Goal: Transaction & Acquisition: Purchase product/service

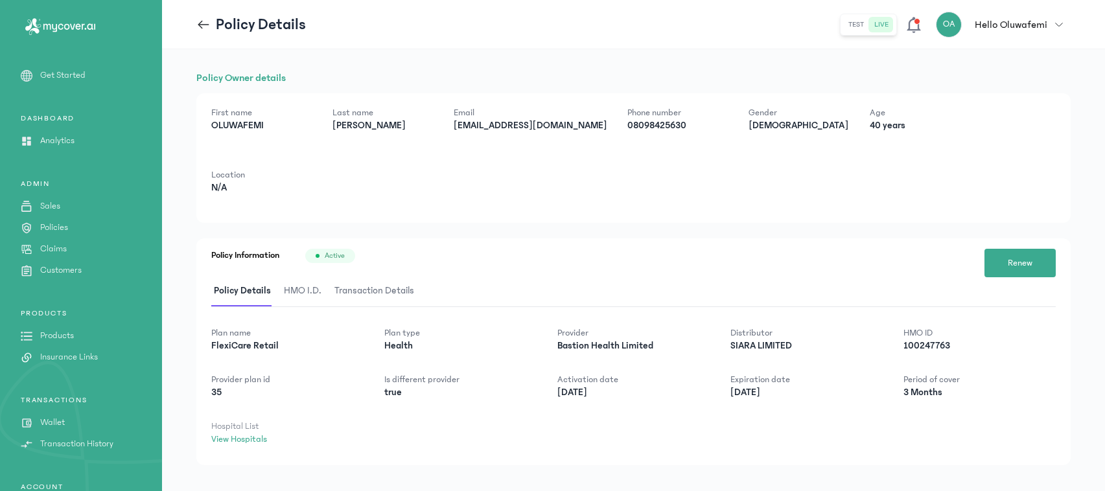
click at [60, 226] on p "Policies" at bounding box center [54, 228] width 28 height 14
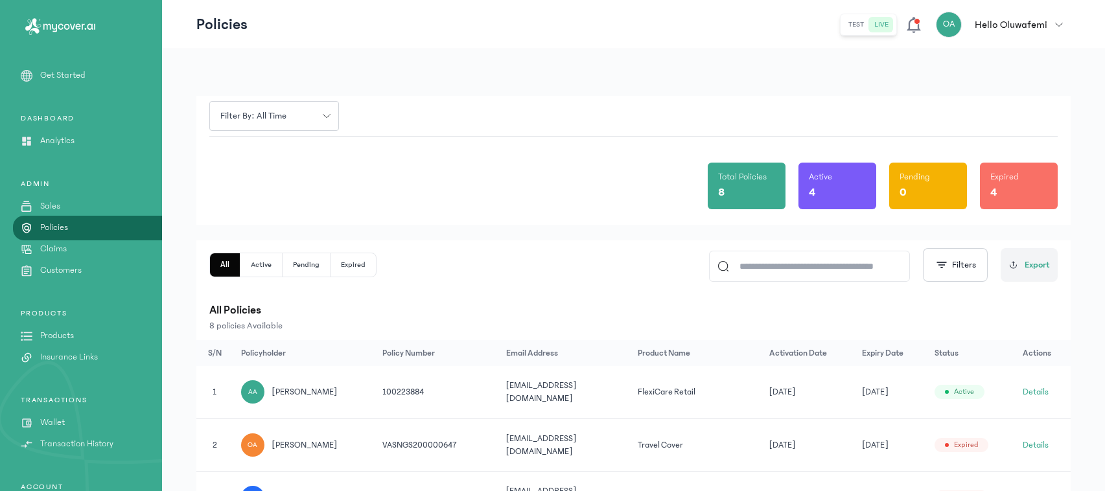
click at [51, 203] on p "Sales" at bounding box center [50, 207] width 20 height 14
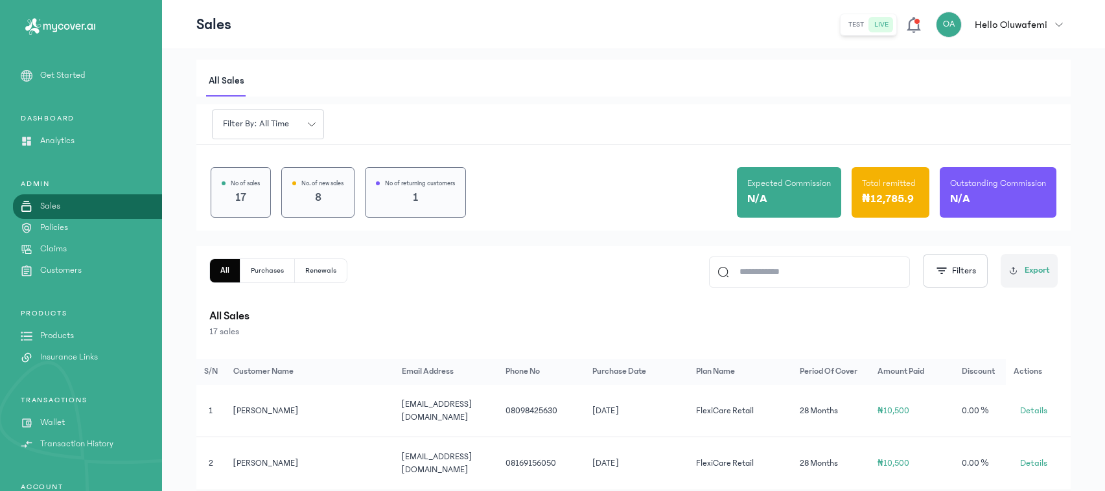
click at [44, 335] on p "Products" at bounding box center [57, 336] width 34 height 14
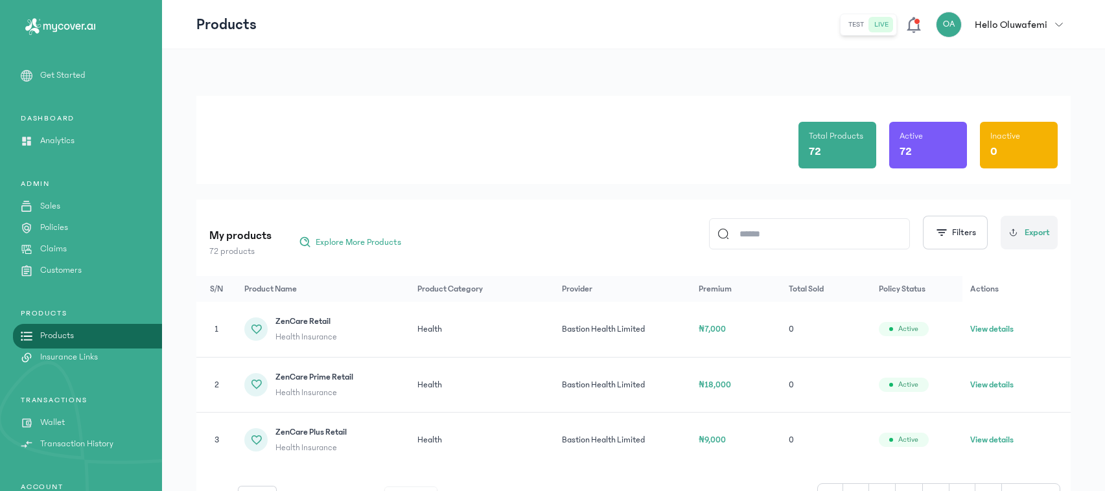
click at [786, 235] on input at bounding box center [815, 234] width 172 height 30
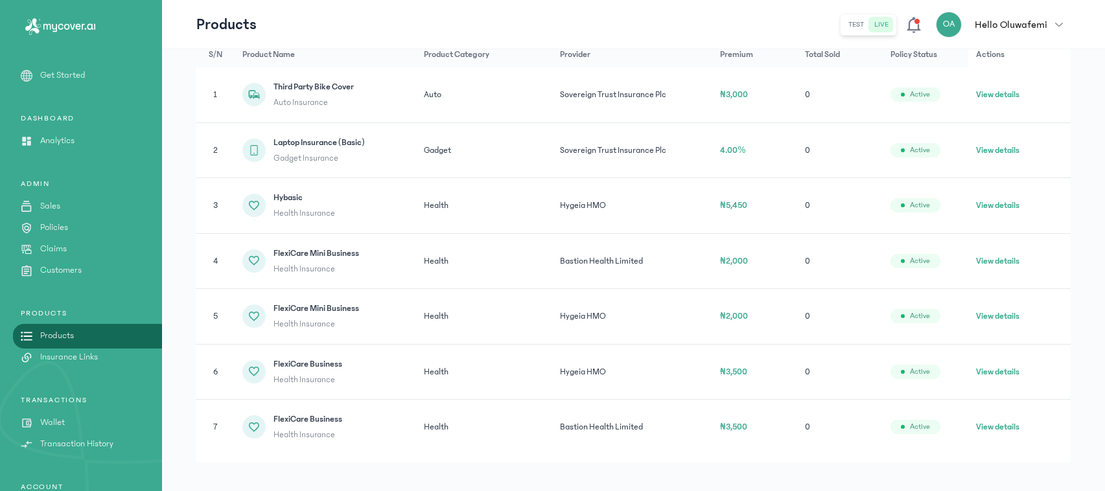
scroll to position [247, 0]
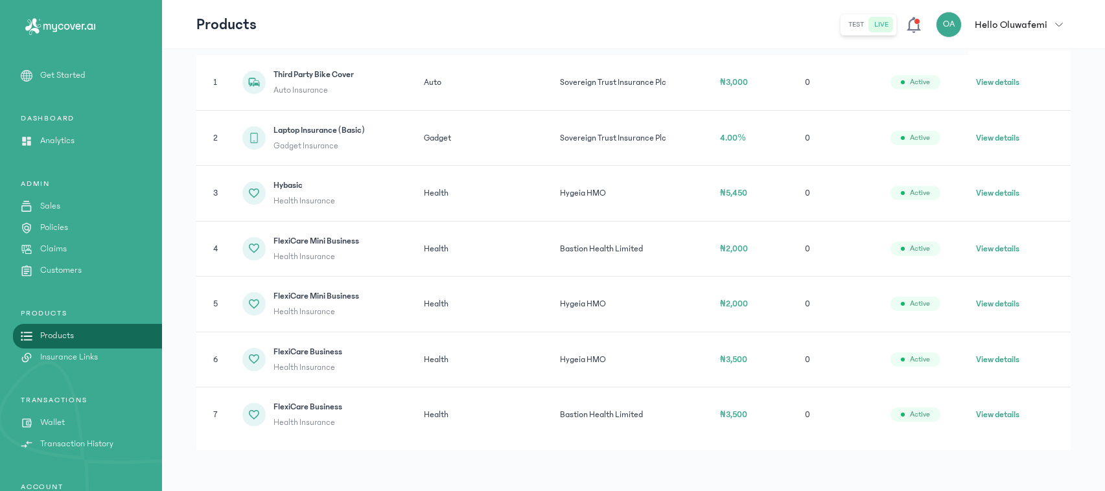
type input "*"
click at [982, 412] on button "View details" at bounding box center [997, 414] width 43 height 13
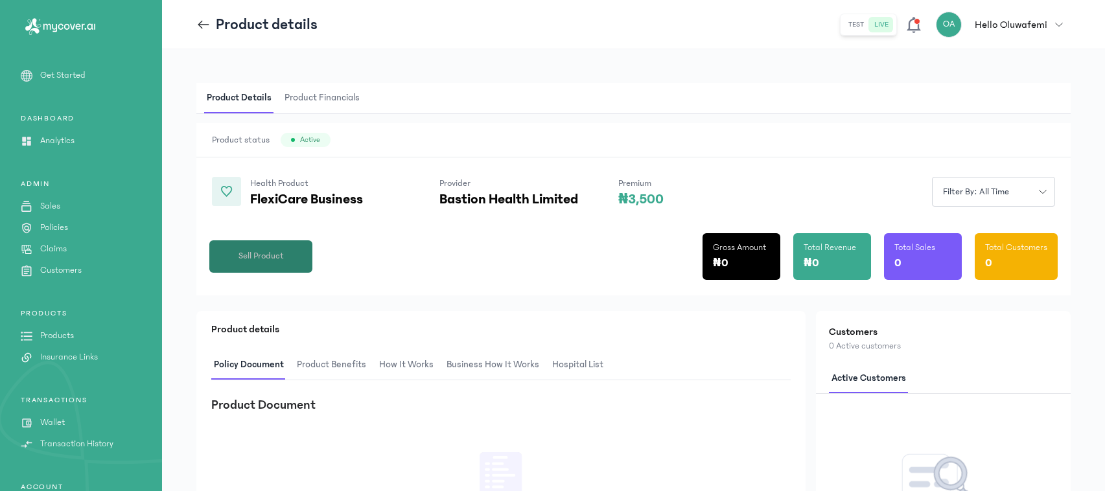
click at [263, 248] on button "Sell Product" at bounding box center [260, 257] width 103 height 32
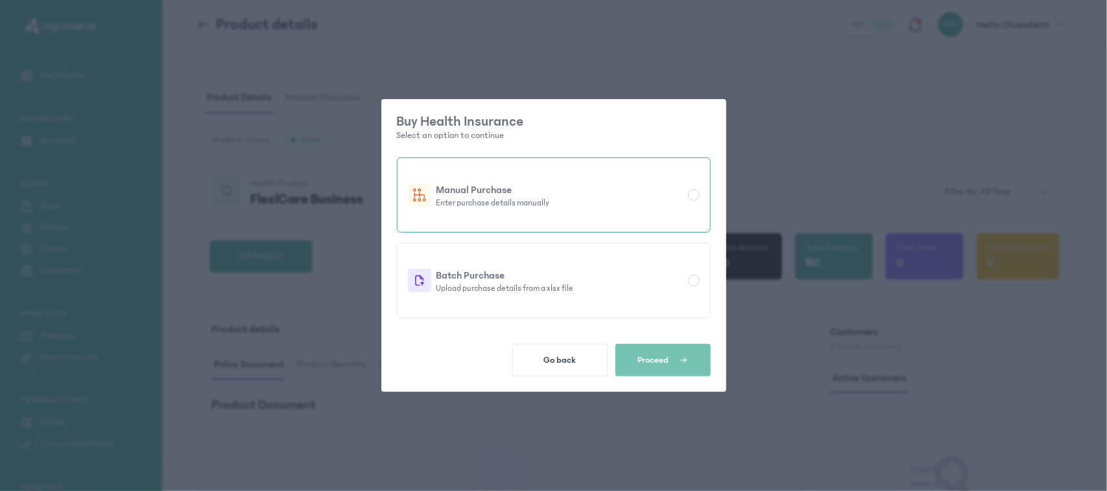
click at [516, 188] on p "Manual Purchase" at bounding box center [559, 190] width 246 height 16
click at [644, 360] on span "Proceed" at bounding box center [653, 360] width 31 height 10
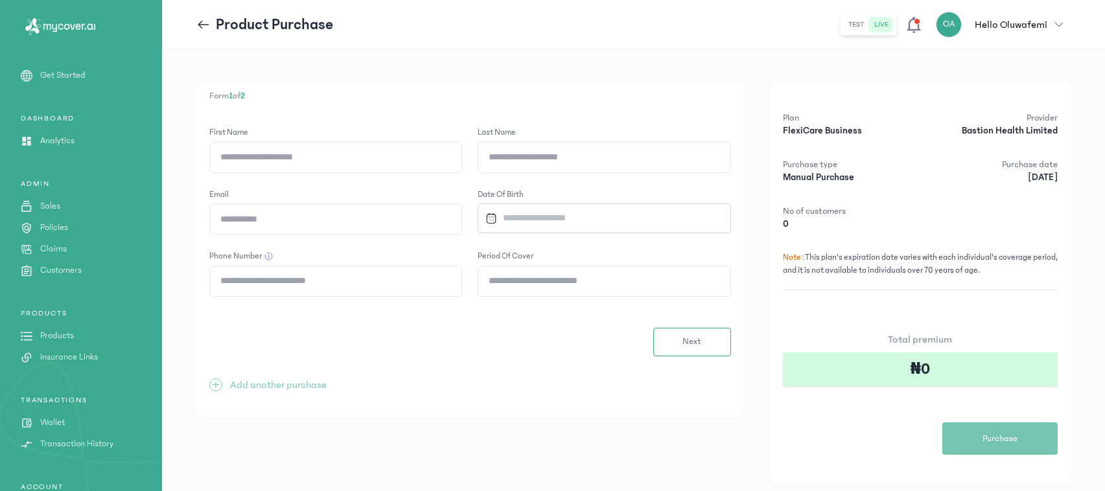
click at [309, 162] on input "First Name" at bounding box center [336, 158] width 252 height 30
type input "******"
click at [526, 152] on input "Last Name" at bounding box center [604, 158] width 252 height 30
type input "******"
click at [271, 220] on input "Email" at bounding box center [336, 219] width 252 height 30
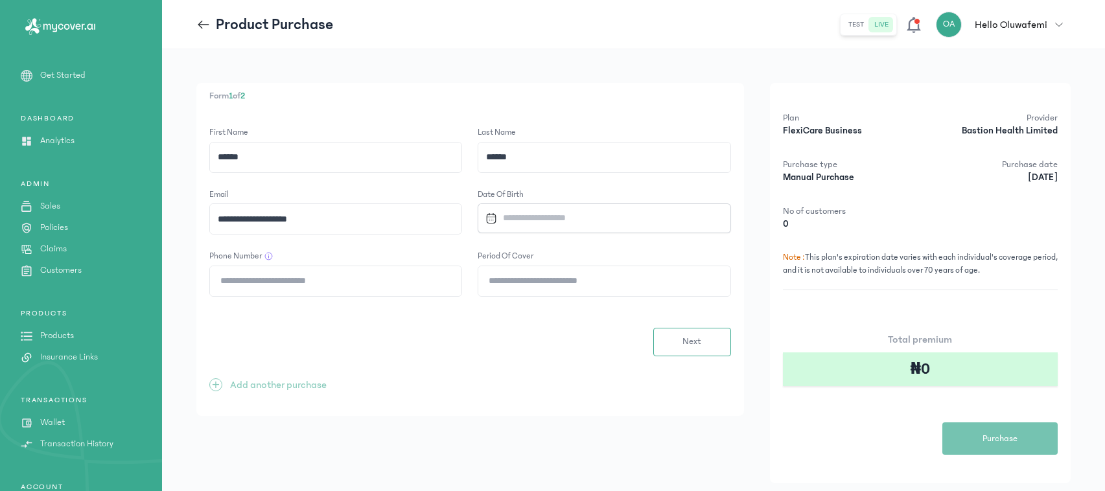
type input "**********"
click at [524, 219] on input "Datepicker input" at bounding box center [596, 218] width 233 height 28
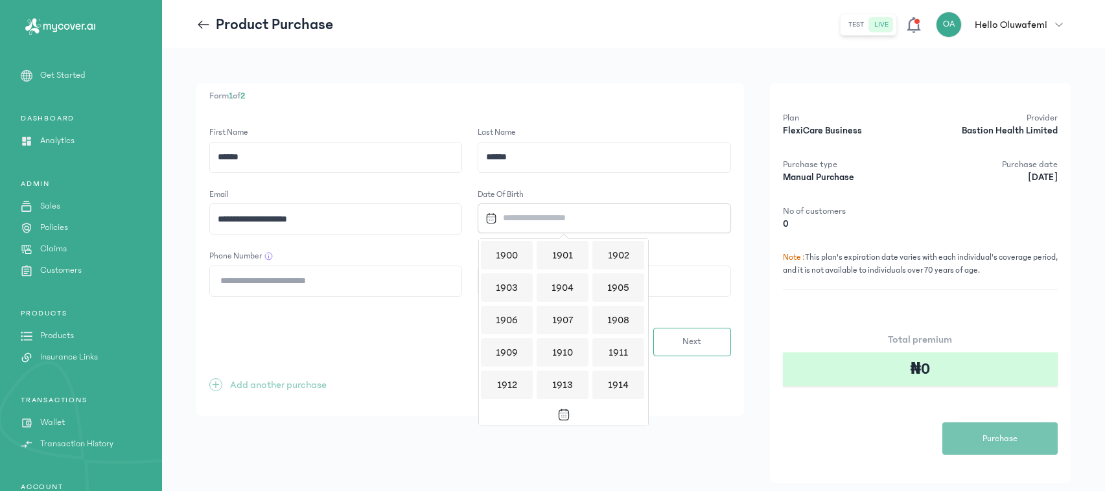
scroll to position [1255, 0]
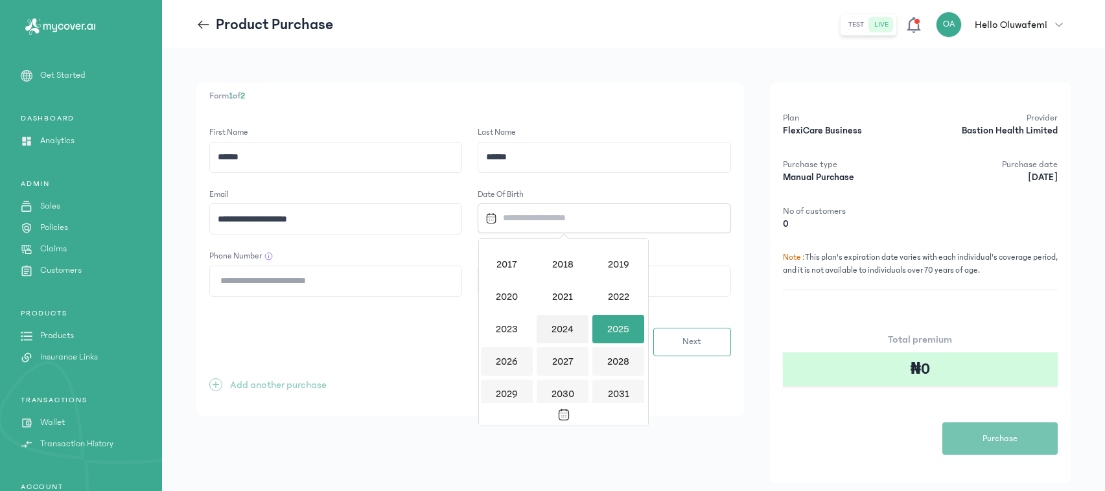
click at [561, 326] on div "2024" at bounding box center [563, 329] width 52 height 29
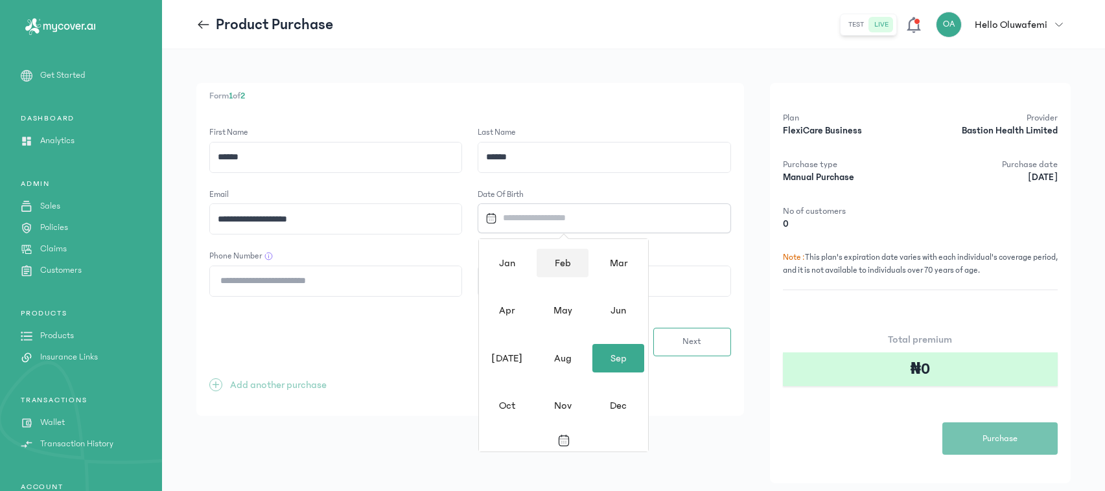
click at [562, 266] on div "Feb" at bounding box center [563, 263] width 52 height 29
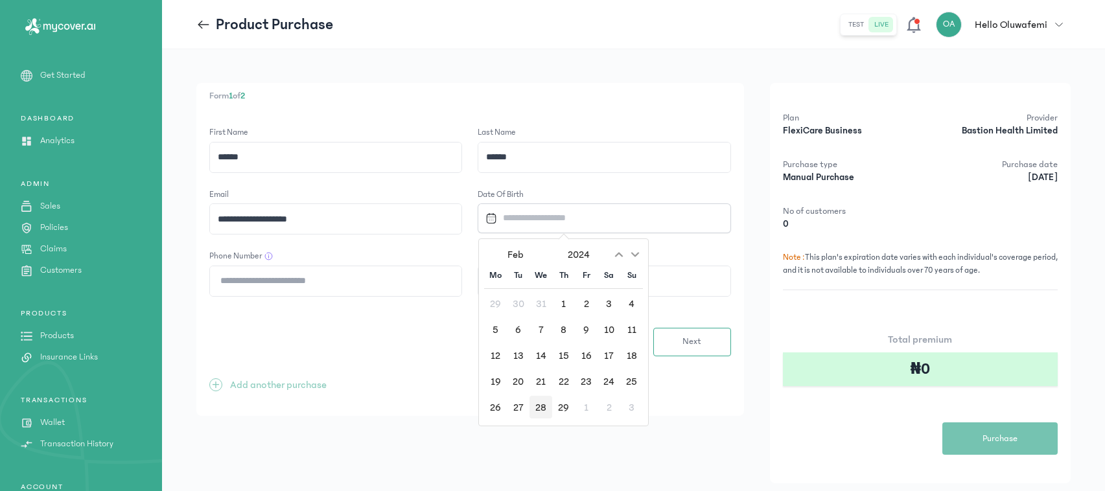
click at [547, 409] on div "28" at bounding box center [541, 407] width 23 height 23
type input "**********"
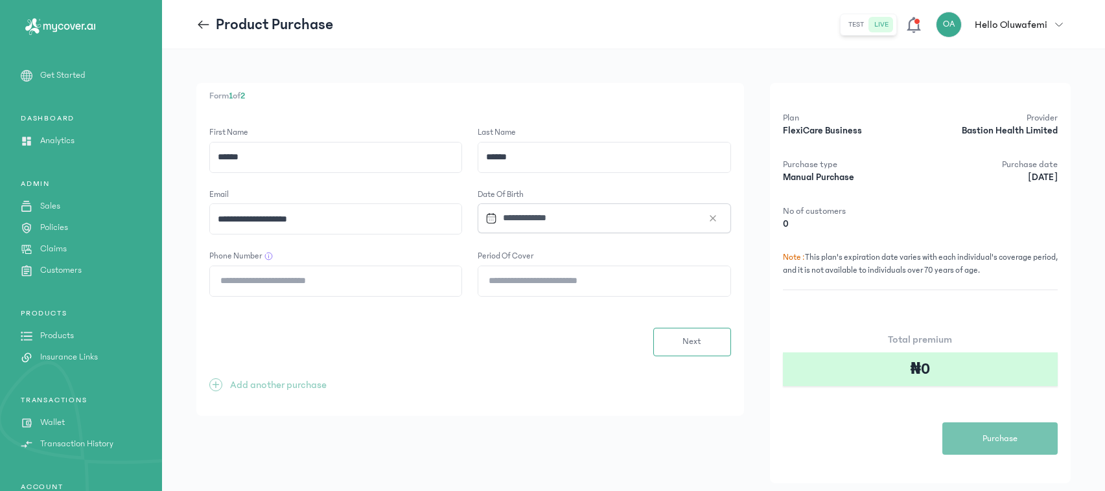
click at [342, 277] on input "Phone Number" at bounding box center [336, 281] width 252 height 30
type input "**********"
click at [546, 282] on input "Period of cover" at bounding box center [604, 281] width 252 height 30
type input "*"
click at [688, 348] on span "Next" at bounding box center [692, 342] width 19 height 14
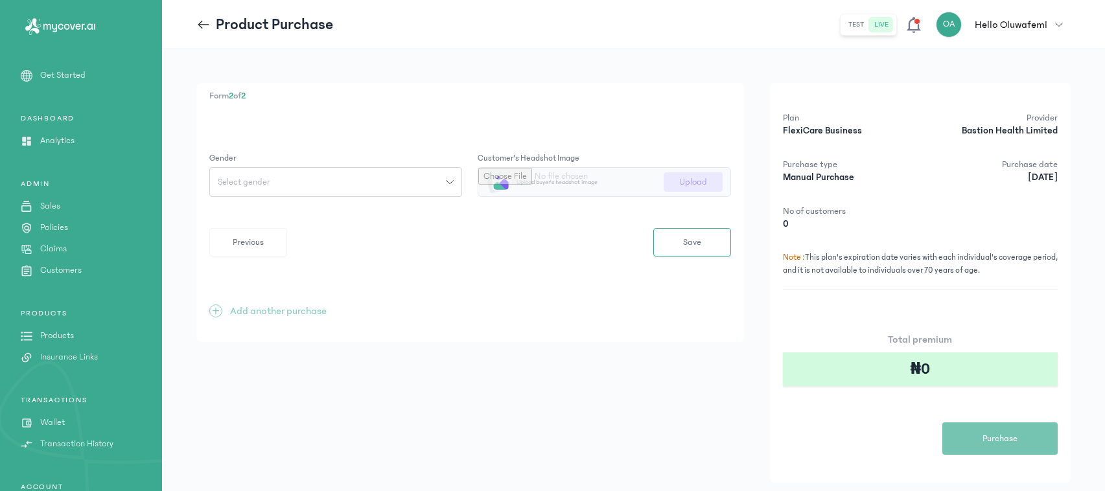
click at [290, 175] on button "Select gender" at bounding box center [335, 182] width 253 height 30
click at [280, 233] on button "[DEMOGRAPHIC_DATA]" at bounding box center [335, 235] width 253 height 24
click at [689, 180] on input "file" at bounding box center [604, 182] width 252 height 29
type input "**********"
click at [692, 238] on span "Save" at bounding box center [692, 243] width 18 height 14
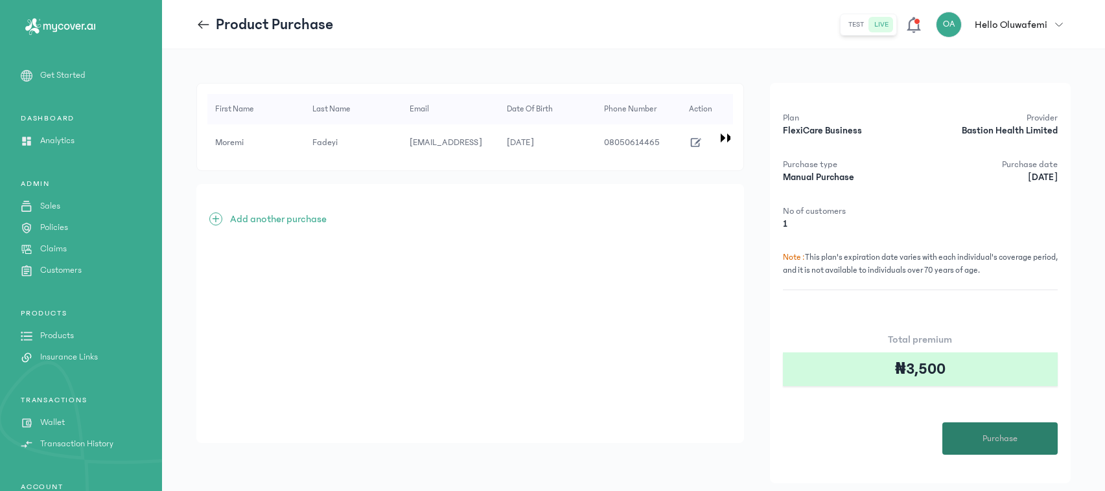
click at [1015, 444] on span "Purchase" at bounding box center [1000, 439] width 35 height 14
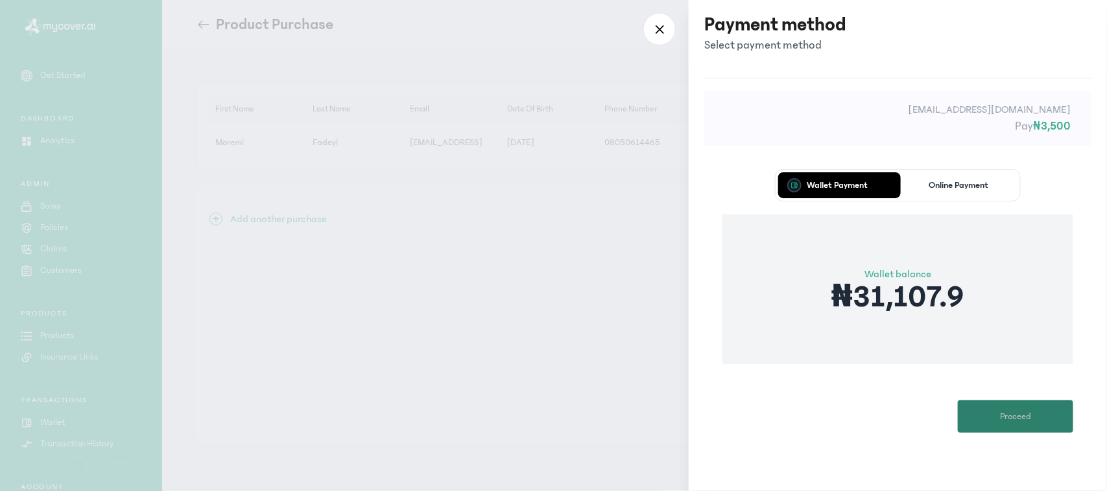
click at [1002, 416] on span "Proceed" at bounding box center [1015, 417] width 31 height 14
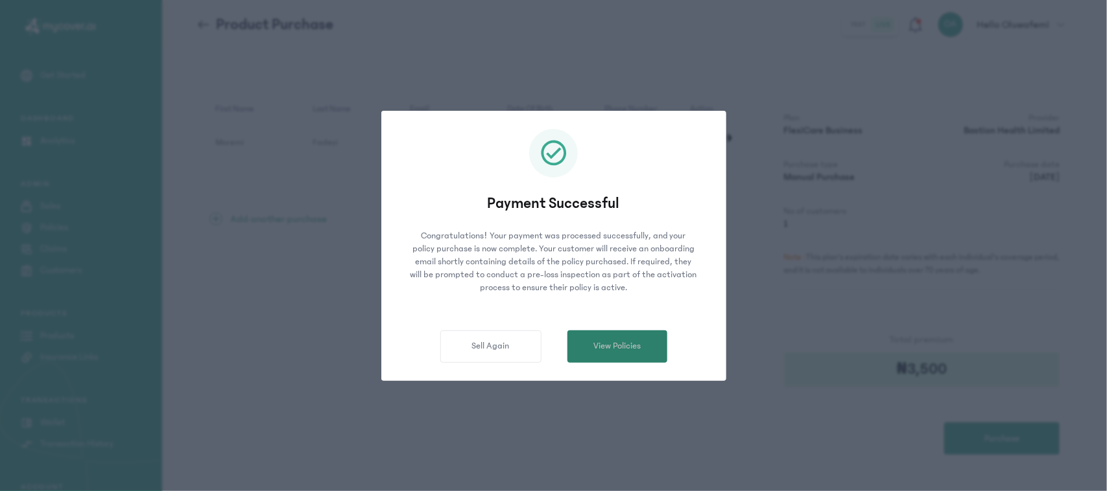
click at [623, 344] on span "View Policies" at bounding box center [616, 347] width 47 height 14
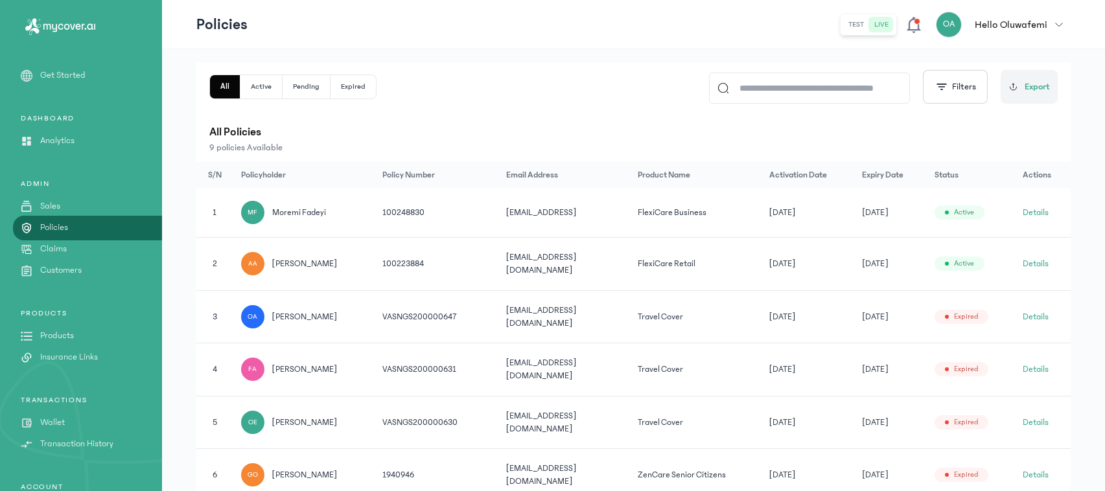
scroll to position [179, 0]
click at [1046, 212] on button "Details" at bounding box center [1036, 212] width 26 height 13
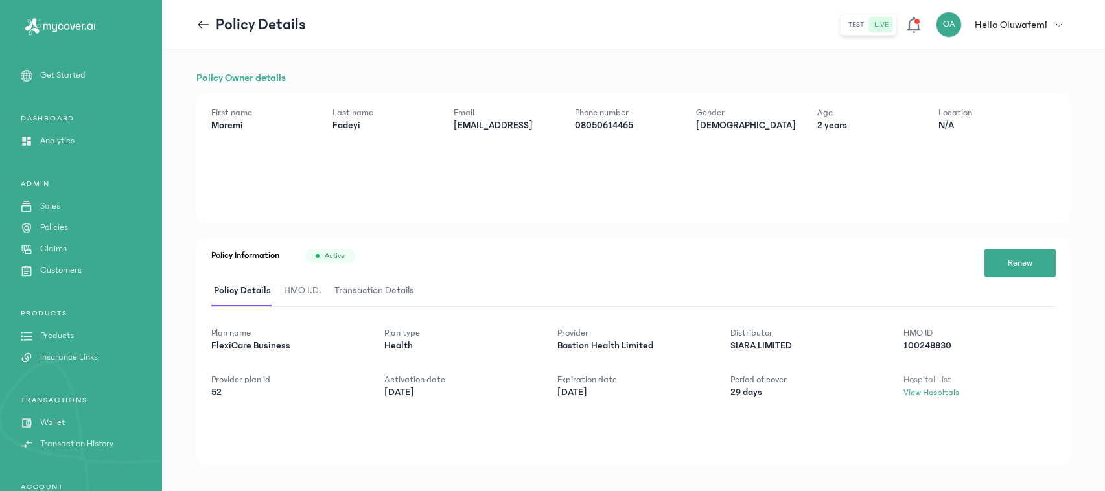
click at [294, 287] on span "HMO I.D." at bounding box center [302, 291] width 43 height 30
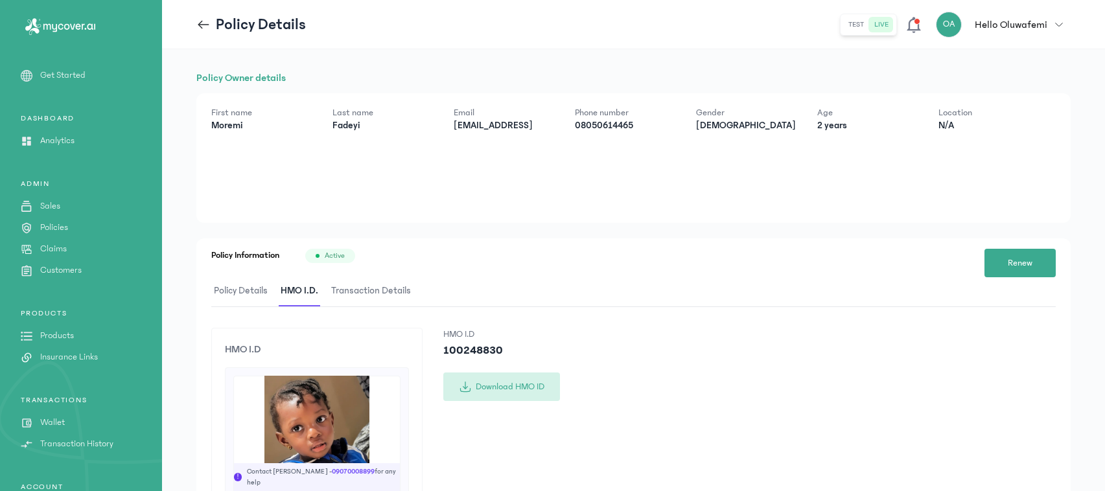
click at [493, 392] on button "Download HMO ID" at bounding box center [501, 387] width 117 height 29
